Goal: Task Accomplishment & Management: Complete application form

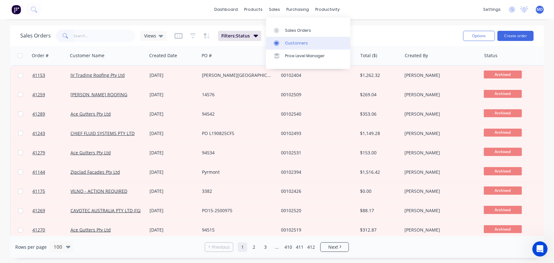
click at [293, 41] on div "Customers" at bounding box center [296, 43] width 23 height 6
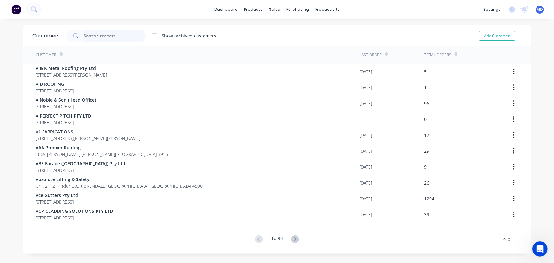
click at [110, 35] on input "text" at bounding box center [115, 36] width 62 height 13
type input "["
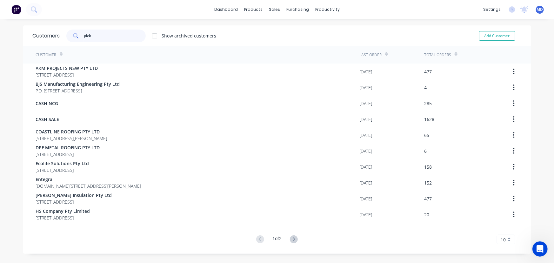
type input "pick"
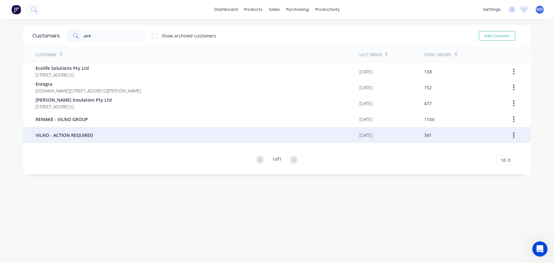
click at [65, 133] on span "VILNO - ACTION REQUIRED" at bounding box center [64, 135] width 57 height 7
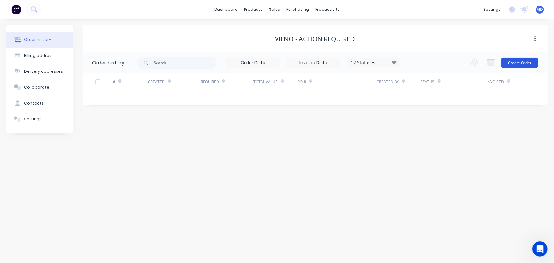
click at [523, 64] on button "Create Order" at bounding box center [520, 63] width 37 height 10
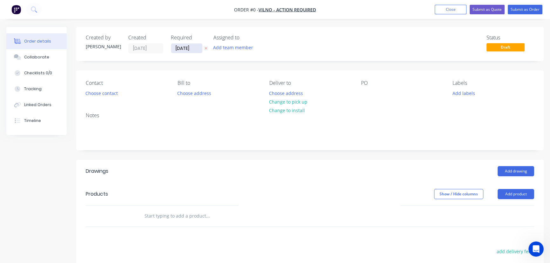
click at [188, 49] on input "[DATE]" at bounding box center [186, 49] width 31 height 10
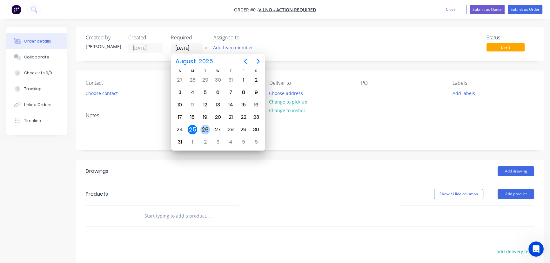
click at [205, 127] on div "26" at bounding box center [205, 130] width 10 height 10
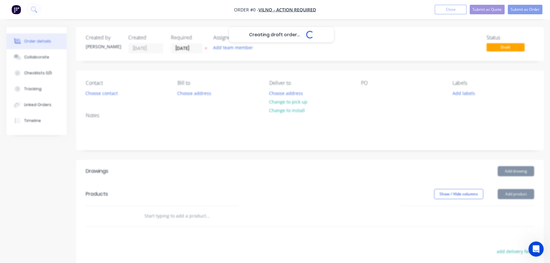
type input "[DATE]"
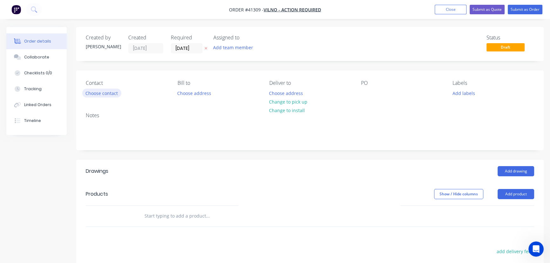
click at [98, 92] on button "Choose contact" at bounding box center [101, 93] width 39 height 9
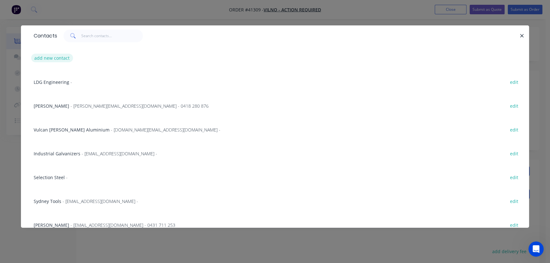
click at [43, 59] on button "add new contact" at bounding box center [52, 58] width 42 height 9
select select "AU"
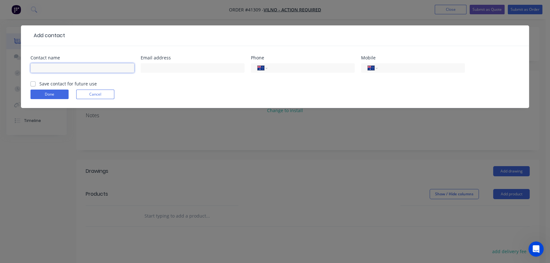
click at [84, 69] on input "text" at bounding box center [82, 68] width 104 height 10
type input "Advance Conveyors"
drag, startPoint x: 197, startPoint y: 71, endPoint x: 187, endPoint y: 71, distance: 9.9
click at [192, 71] on input "text" at bounding box center [193, 68] width 104 height 10
paste input "[PERSON_NAME][EMAIL_ADDRESS][DOMAIN_NAME]"
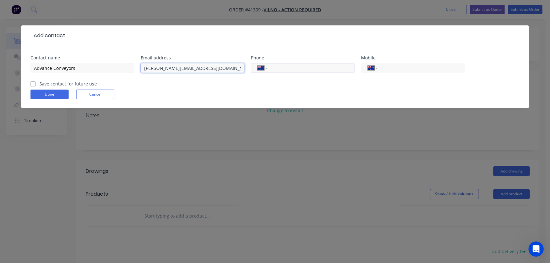
type input "[PERSON_NAME][EMAIL_ADDRESS][DOMAIN_NAME]"
click at [299, 70] on input "tel" at bounding box center [310, 67] width 76 height 7
type input "[PHONE_NUMBER]"
click at [440, 67] on input "tel" at bounding box center [420, 67] width 76 height 7
type input "0419 243 926"
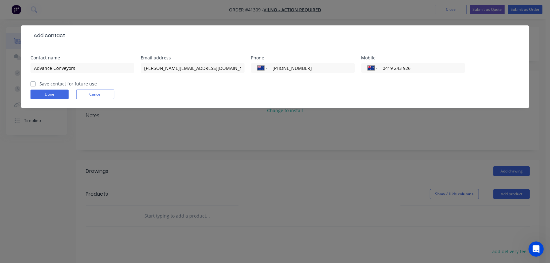
drag, startPoint x: 33, startPoint y: 83, endPoint x: 35, endPoint y: 86, distance: 3.8
click at [39, 83] on label "Save contact for future use" at bounding box center [67, 83] width 57 height 7
click at [33, 83] on input "Save contact for future use" at bounding box center [32, 83] width 5 height 6
checkbox input "true"
click at [52, 94] on button "Done" at bounding box center [49, 95] width 38 height 10
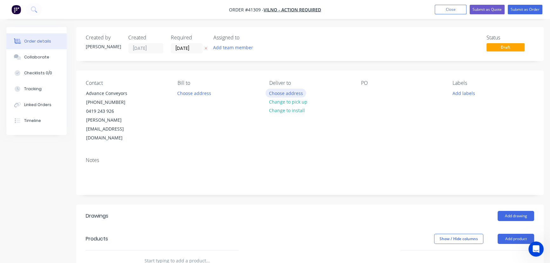
click at [296, 92] on button "Choose address" at bounding box center [286, 93] width 41 height 9
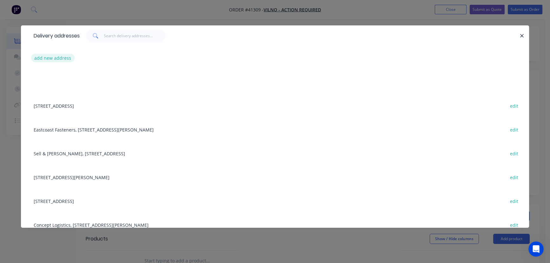
click at [57, 55] on button "add new address" at bounding box center [53, 58] width 44 height 9
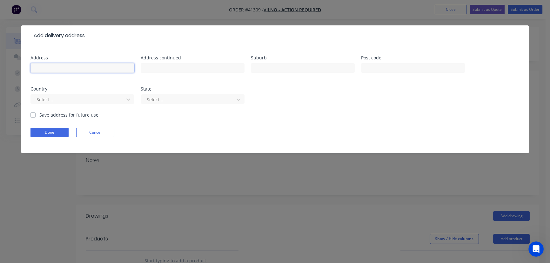
click at [74, 69] on input "text" at bounding box center [82, 68] width 104 height 10
type input "Advance Conveyors"
click at [192, 67] on input "text" at bounding box center [193, 68] width 104 height 10
type input "25 Harley Cres"
click at [282, 67] on input "text" at bounding box center [303, 68] width 104 height 10
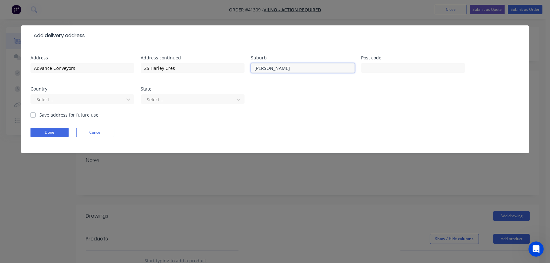
type input "[GEOGRAPHIC_DATA]"
click at [388, 67] on input "text" at bounding box center [413, 68] width 104 height 10
type input "2200"
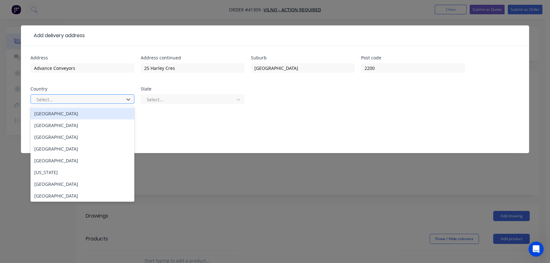
click at [58, 115] on div "[GEOGRAPHIC_DATA]" at bounding box center [82, 114] width 104 height 12
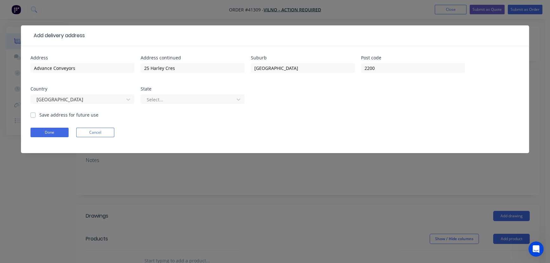
click at [203, 94] on div "Select..." at bounding box center [193, 102] width 104 height 19
click at [202, 100] on div at bounding box center [188, 100] width 85 height 8
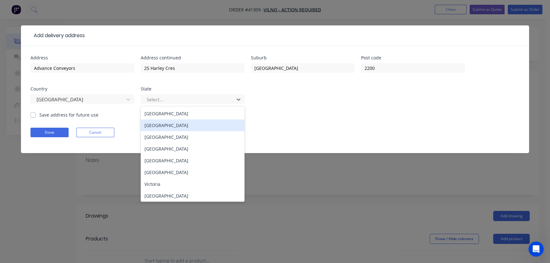
click at [177, 122] on div "[GEOGRAPHIC_DATA]" at bounding box center [193, 125] width 104 height 12
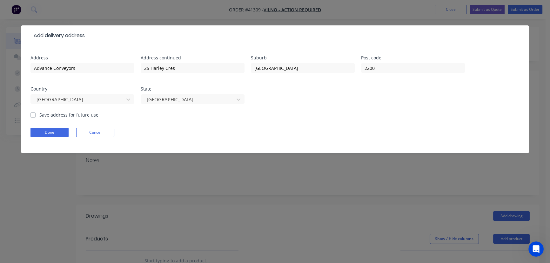
click at [39, 114] on label "Save address for future use" at bounding box center [68, 114] width 59 height 7
click at [32, 114] on input "Save address for future use" at bounding box center [32, 114] width 5 height 6
checkbox input "true"
click at [52, 133] on button "Done" at bounding box center [49, 133] width 38 height 10
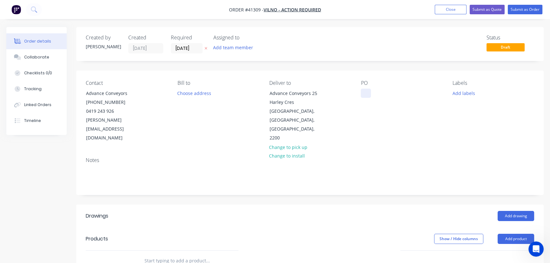
click at [365, 92] on div at bounding box center [366, 93] width 10 height 9
click at [366, 95] on div at bounding box center [366, 93] width 10 height 9
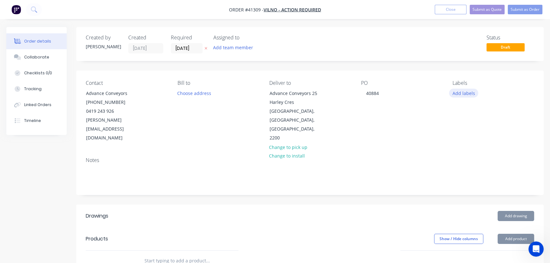
click at [462, 91] on button "Add labels" at bounding box center [463, 93] width 29 height 9
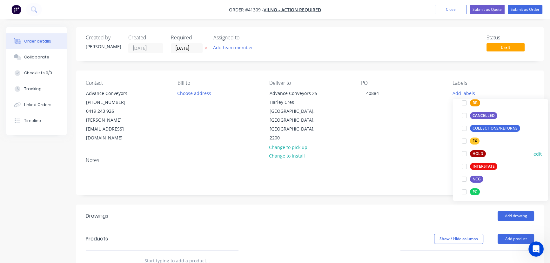
scroll to position [86, 0]
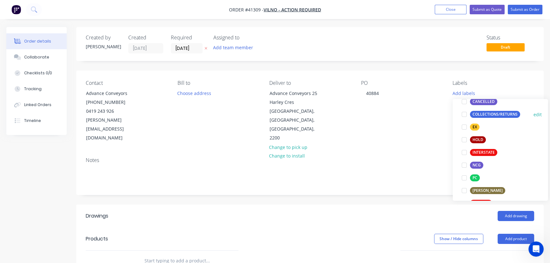
click at [464, 114] on div at bounding box center [464, 114] width 13 height 13
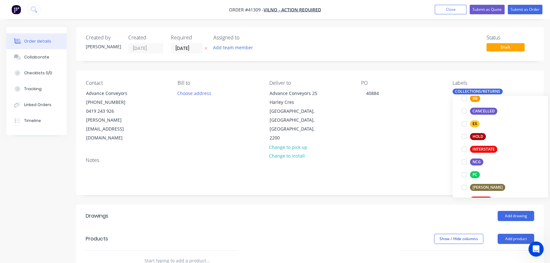
scroll to position [36, 0]
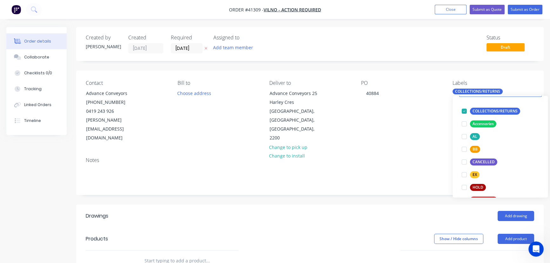
click at [420, 141] on div "Contact Advance Conveyors [PHONE_NUMBER] [PERSON_NAME][EMAIL_ADDRESS][DOMAIN_NA…" at bounding box center [310, 112] width 468 height 82
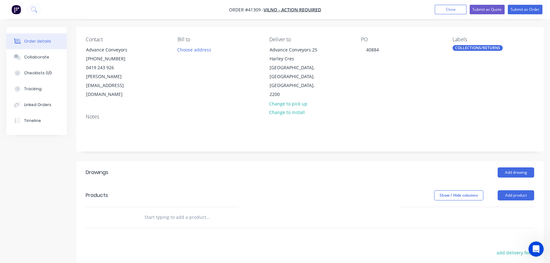
scroll to position [57, 0]
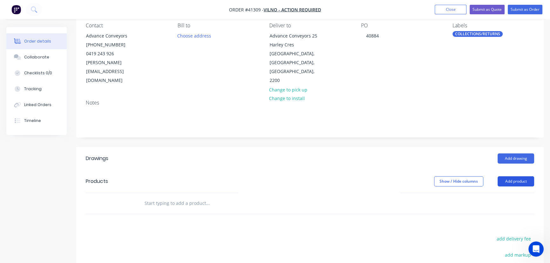
click at [517, 176] on button "Add product" at bounding box center [516, 181] width 37 height 10
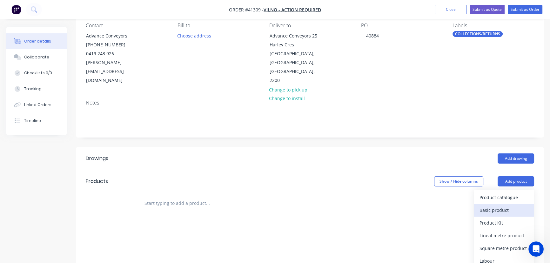
click at [499, 206] on div "Basic product" at bounding box center [504, 210] width 49 height 9
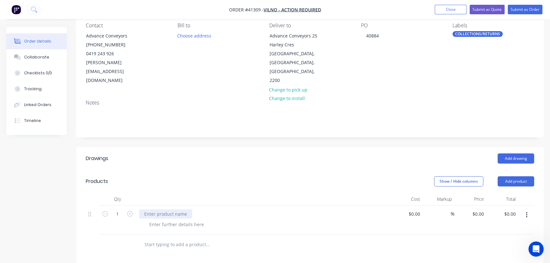
click at [164, 209] on div at bounding box center [165, 213] width 53 height 9
click at [174, 209] on div "PICK UP ONE" at bounding box center [157, 213] width 37 height 9
click at [173, 220] on div at bounding box center [176, 224] width 65 height 9
click at [172, 220] on div at bounding box center [176, 224] width 65 height 9
click at [177, 209] on div "PICK UP TWO BY PIPE ROLLERS" at bounding box center [176, 213] width 75 height 9
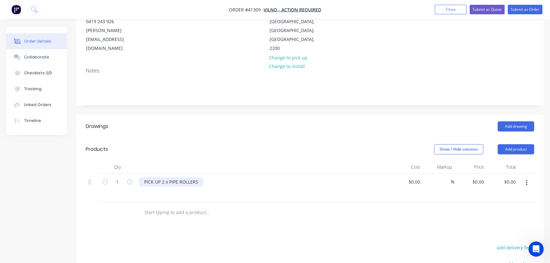
scroll to position [144, 0]
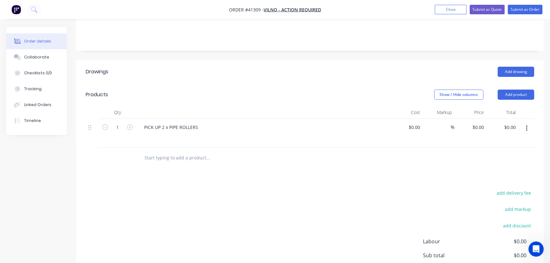
click at [187, 152] on input "text" at bounding box center [207, 158] width 127 height 13
paste input "80 cm x 10 cm x 10 cm, Shipping Weight : 5 Kgs"
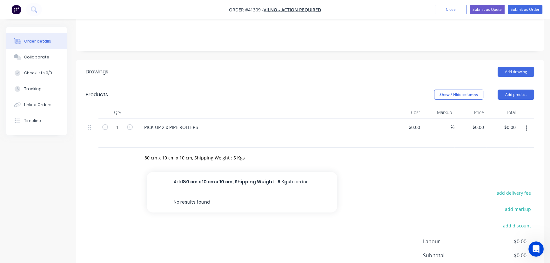
click at [193, 229] on div "add delivery fee add markup add discount Labour $0.00 Sub total $0.00 Margin $0…" at bounding box center [310, 250] width 449 height 123
click at [211, 152] on input "80 cm x 10 cm x 10 cm, Shipping Weight : 5 Kgs" at bounding box center [207, 158] width 127 height 13
type input "80 cm x 10 cm x 10 cm, Weight : 5 Kgs"
click at [527, 10] on button "Submit as Order" at bounding box center [525, 10] width 35 height 10
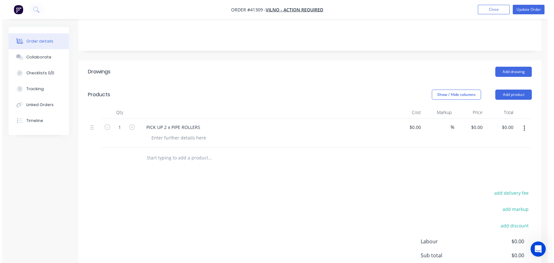
scroll to position [0, 0]
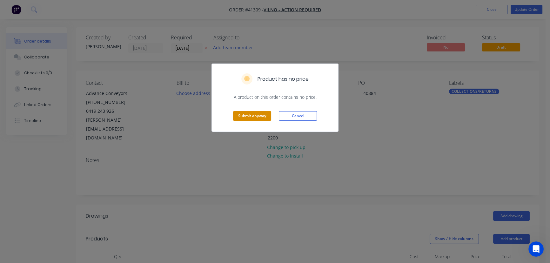
click at [251, 119] on button "Submit anyway" at bounding box center [252, 116] width 38 height 10
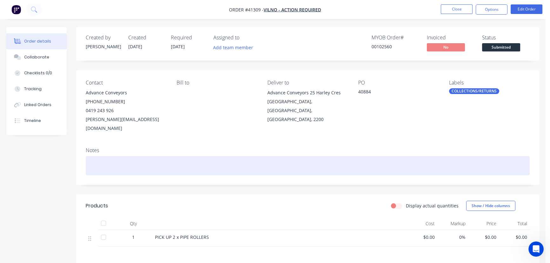
click at [134, 156] on div at bounding box center [308, 165] width 444 height 19
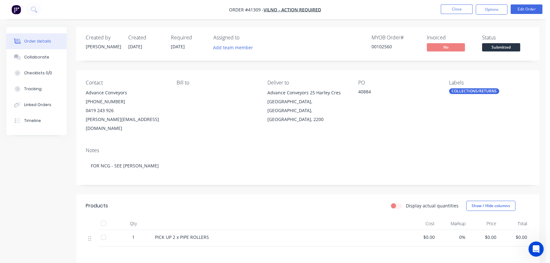
drag, startPoint x: 353, startPoint y: 130, endPoint x: 350, endPoint y: 132, distance: 3.3
click at [353, 131] on div "Contact Advance Conveyors [PHONE_NUMBER] [PERSON_NAME][EMAIL_ADDRESS][DOMAIN_NA…" at bounding box center [307, 106] width 463 height 72
click at [492, 9] on button "Options" at bounding box center [492, 9] width 32 height 10
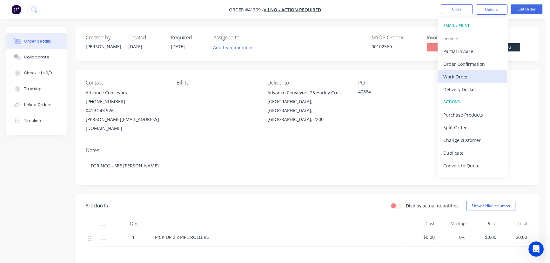
click at [453, 76] on div "Work Order" at bounding box center [472, 76] width 58 height 9
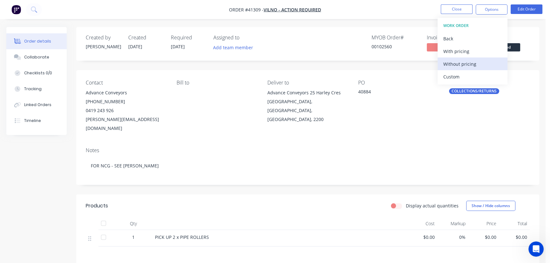
click at [459, 63] on div "Without pricing" at bounding box center [472, 63] width 58 height 9
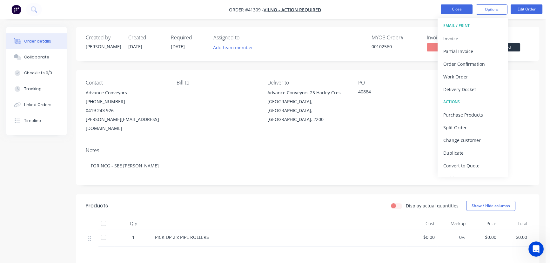
click at [456, 6] on button "Close" at bounding box center [457, 9] width 32 height 10
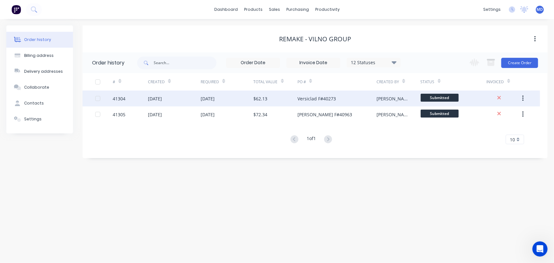
click at [245, 97] on div "[DATE]" at bounding box center [227, 99] width 53 height 16
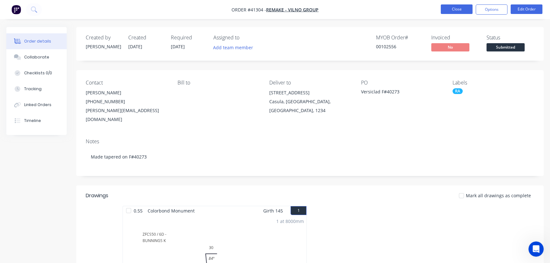
click at [450, 9] on button "Close" at bounding box center [457, 9] width 32 height 10
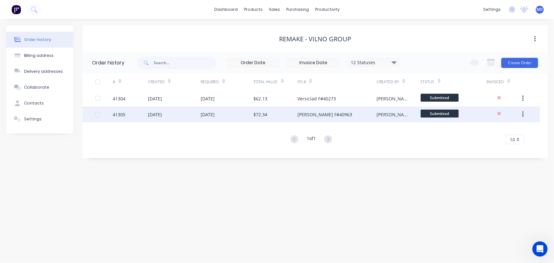
click at [266, 114] on div "$72.34" at bounding box center [261, 114] width 14 height 7
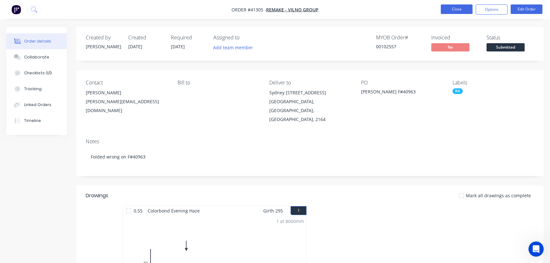
click at [458, 11] on button "Close" at bounding box center [457, 9] width 32 height 10
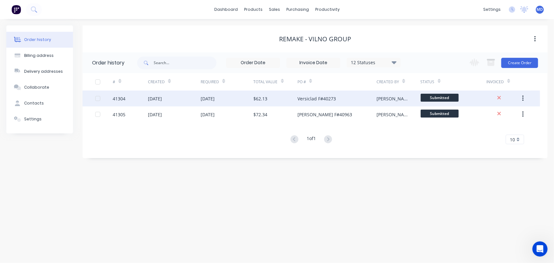
click at [237, 101] on div "[DATE]" at bounding box center [227, 99] width 53 height 16
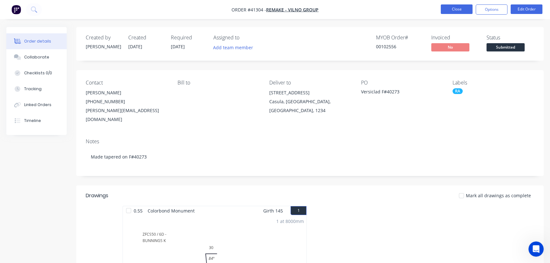
click at [450, 10] on button "Close" at bounding box center [457, 9] width 32 height 10
